Goal: Transaction & Acquisition: Purchase product/service

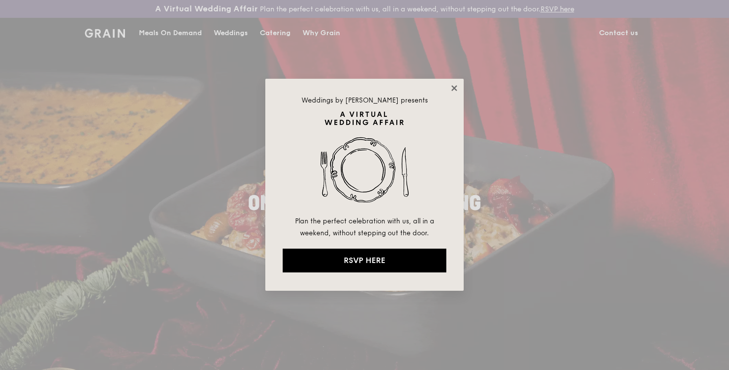
click at [451, 92] on icon at bounding box center [454, 88] width 9 height 9
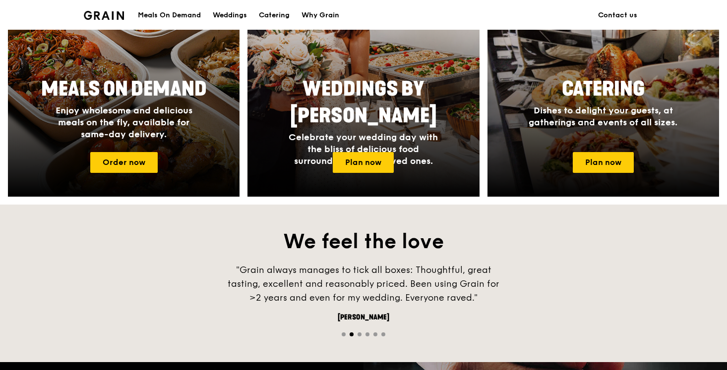
scroll to position [483, 0]
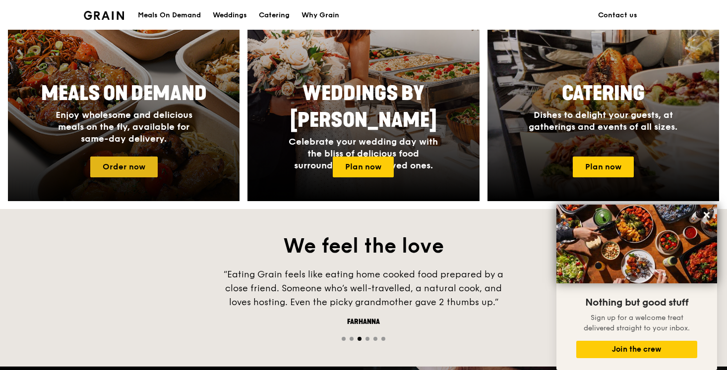
click at [125, 173] on link "Order now" at bounding box center [123, 167] width 67 height 21
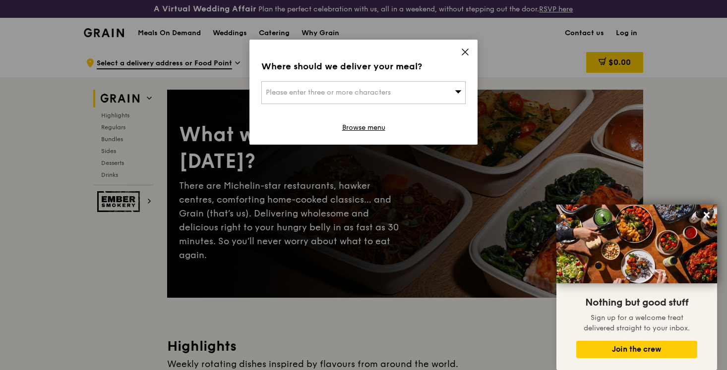
click at [395, 94] on div "Please enter three or more characters" at bounding box center [363, 92] width 204 height 23
paste input "018956"
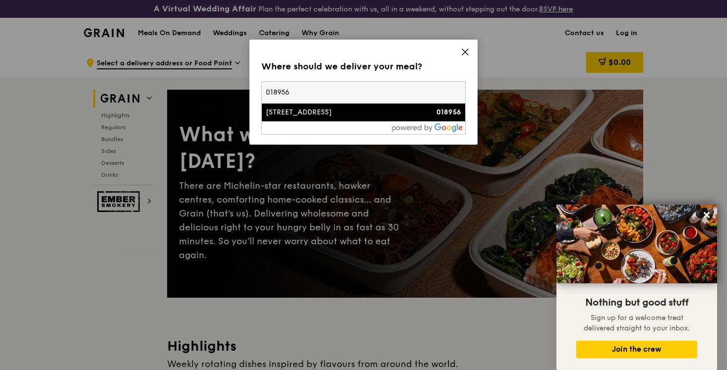
type input "018956"
click at [341, 120] on li "[STREET_ADDRESS] 018956" at bounding box center [363, 113] width 203 height 18
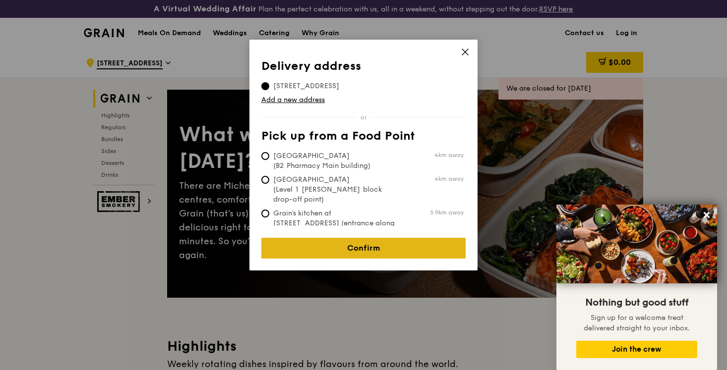
click at [372, 238] on link "Confirm" at bounding box center [363, 248] width 204 height 21
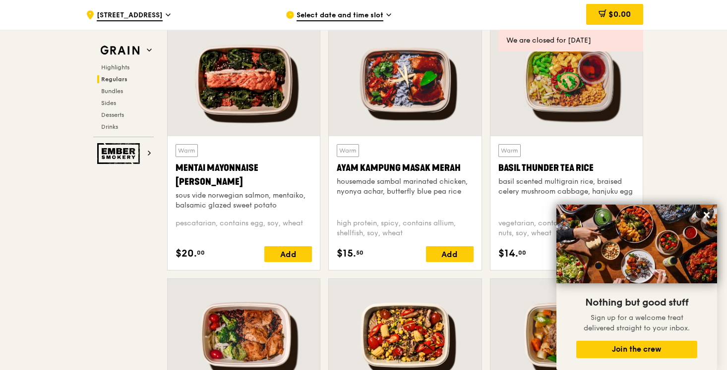
scroll to position [923, 0]
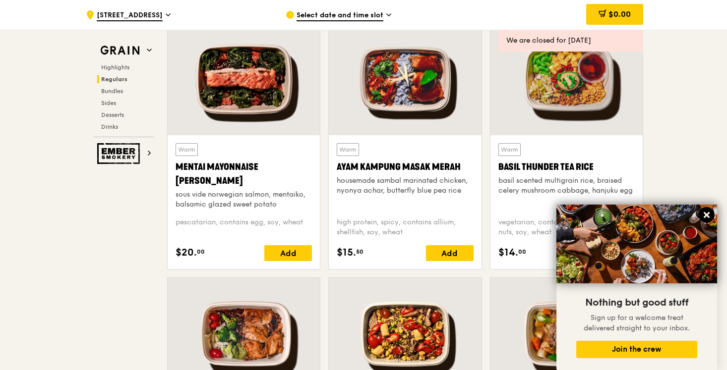
click at [708, 218] on icon at bounding box center [707, 215] width 6 height 6
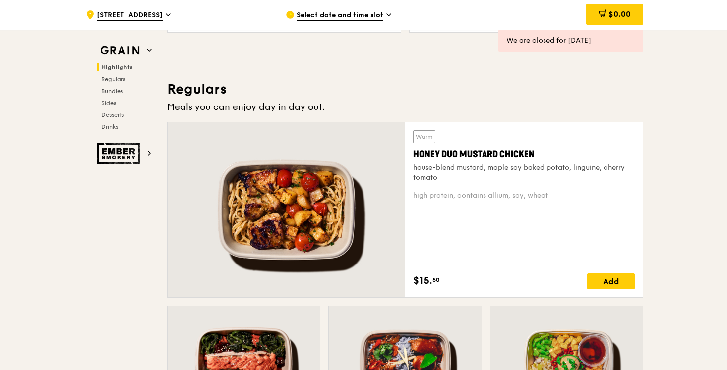
scroll to position [640, 0]
